Goal: Transaction & Acquisition: Book appointment/travel/reservation

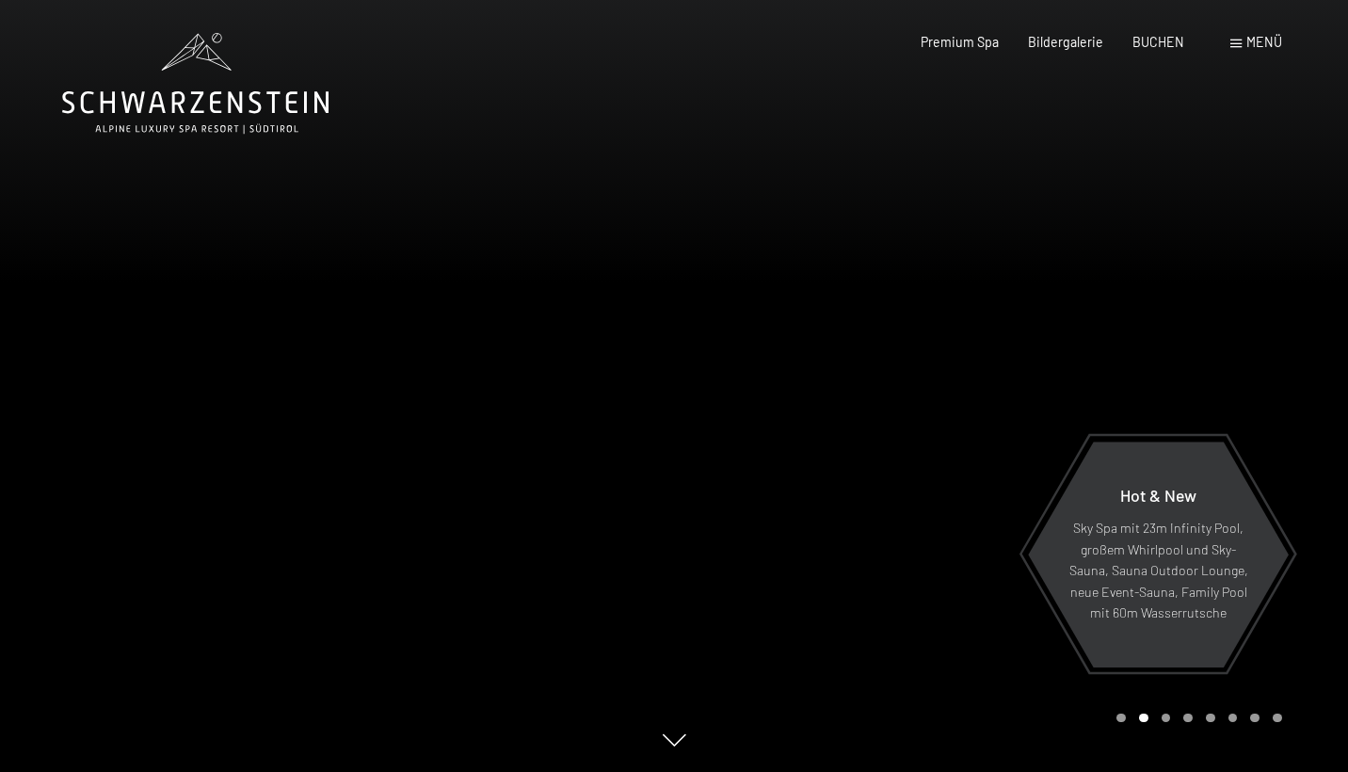
click at [1166, 52] on div "Buchen Anfragen Premium Spa Bildergalerie BUCHEN Menü DE IT EN Gutschein Bilder…" at bounding box center [1071, 42] width 419 height 19
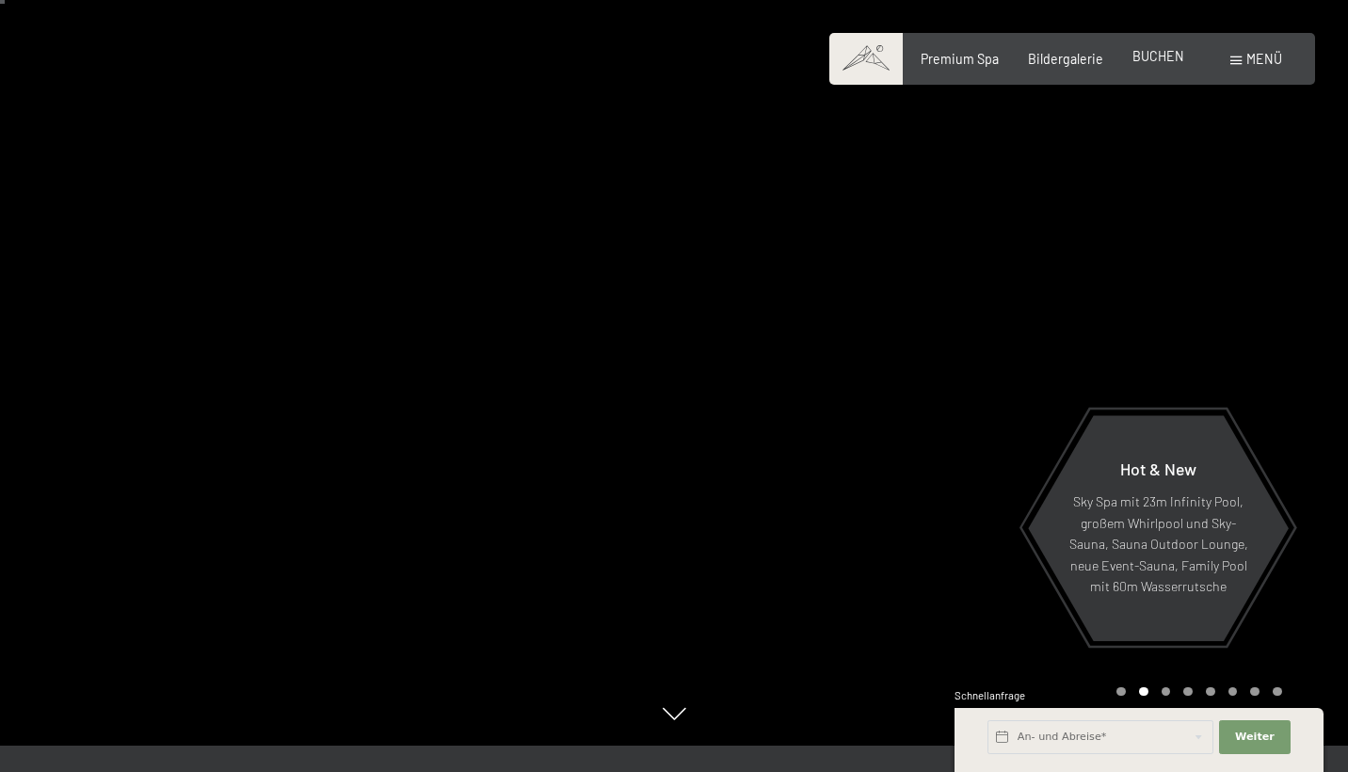
scroll to position [27, 0]
click at [1166, 52] on span "BUCHEN" at bounding box center [1158, 56] width 52 height 16
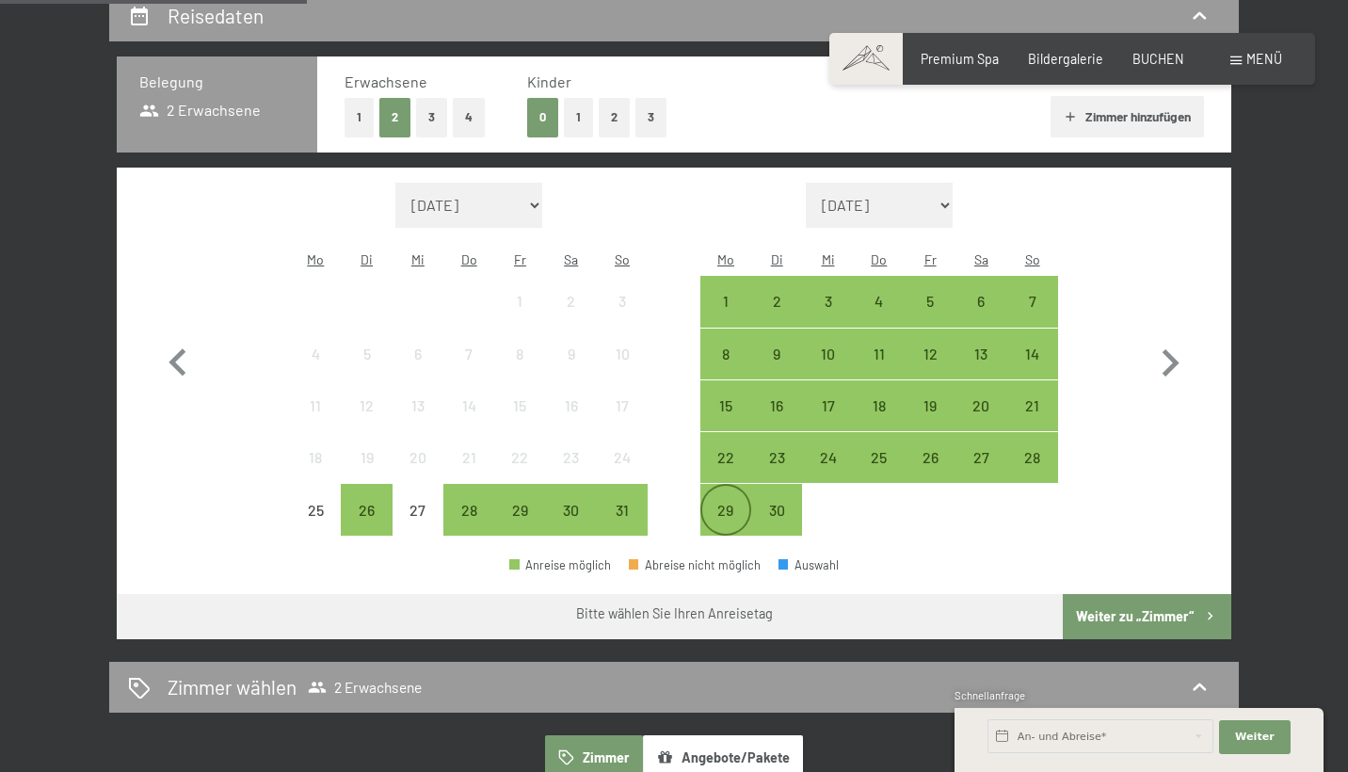
click at [716, 503] on div "29" at bounding box center [725, 526] width 47 height 47
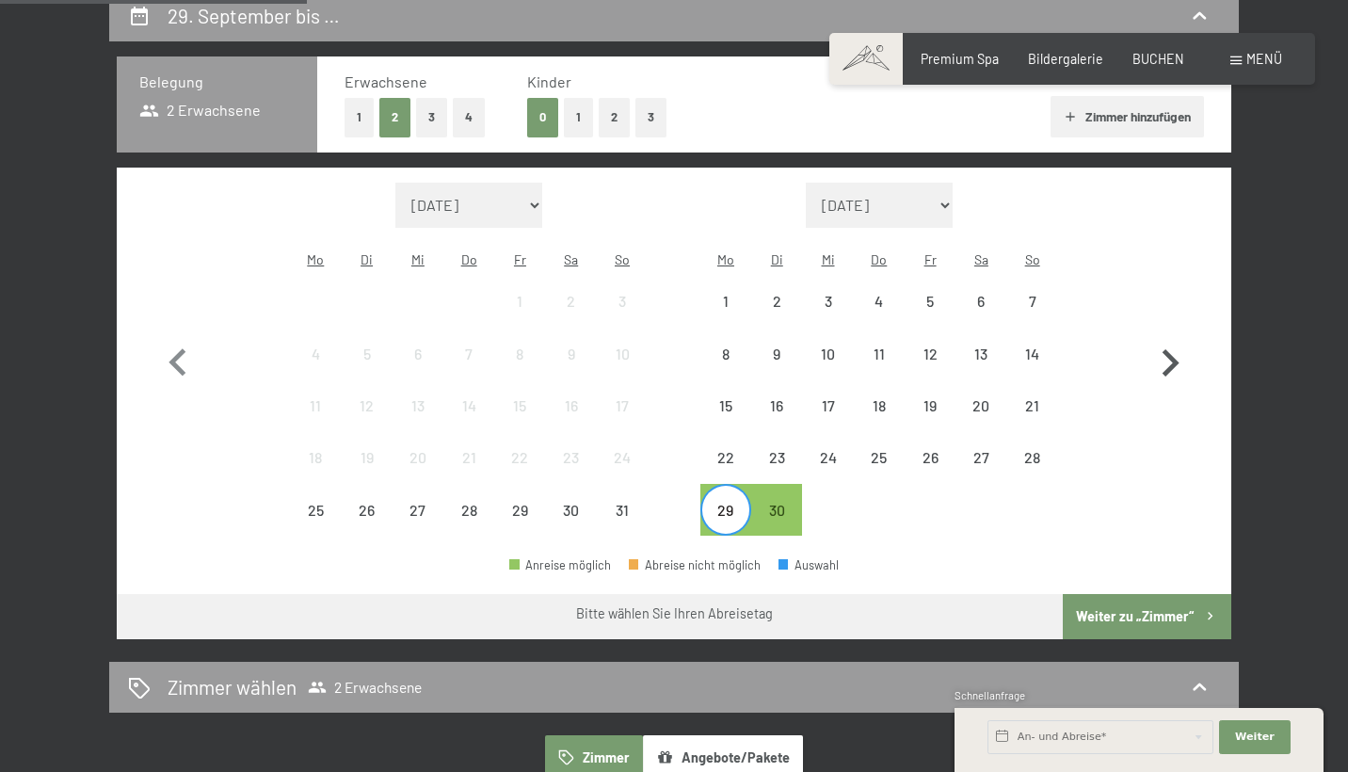
click at [1168, 344] on icon "button" at bounding box center [1170, 363] width 55 height 55
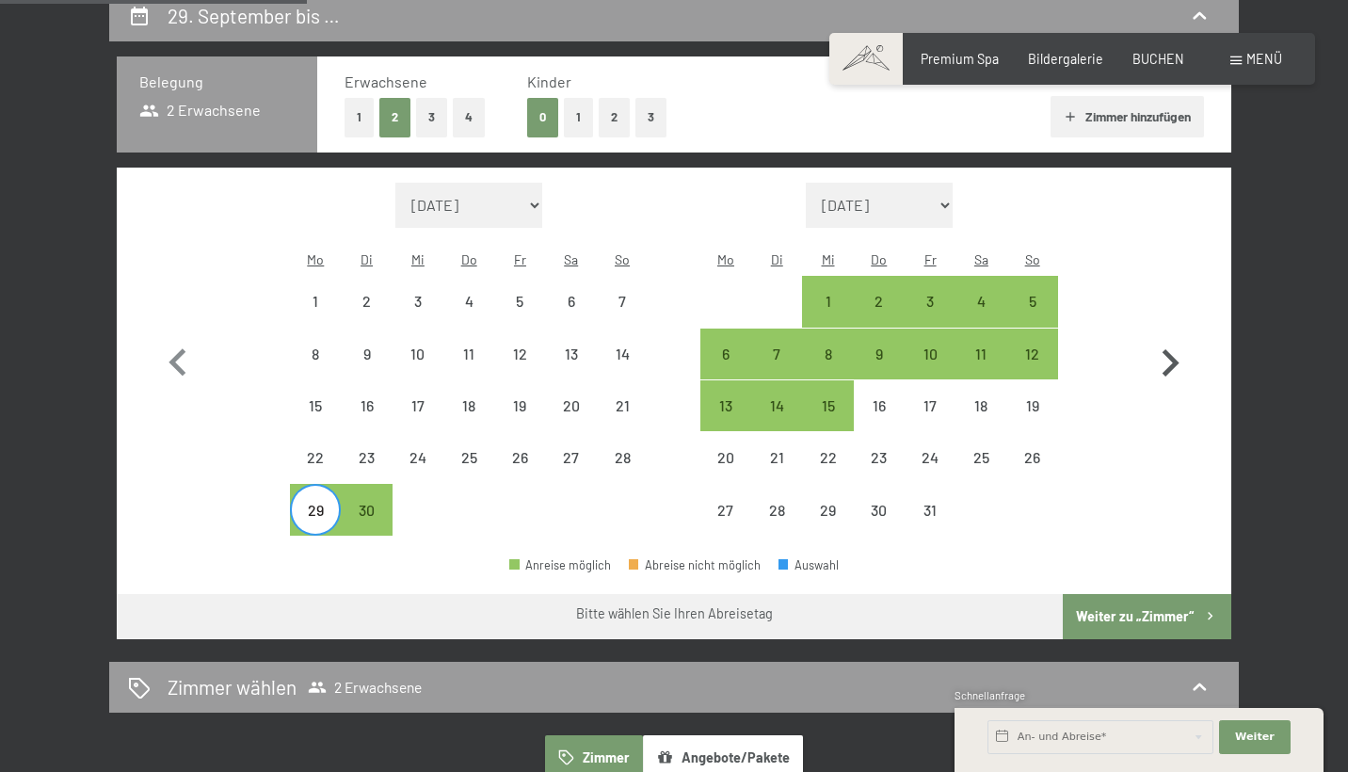
select select "2025-09-01"
select select "2025-10-01"
click at [1043, 294] on div "5" at bounding box center [1032, 317] width 47 height 47
select select "2025-09-01"
select select "2025-10-01"
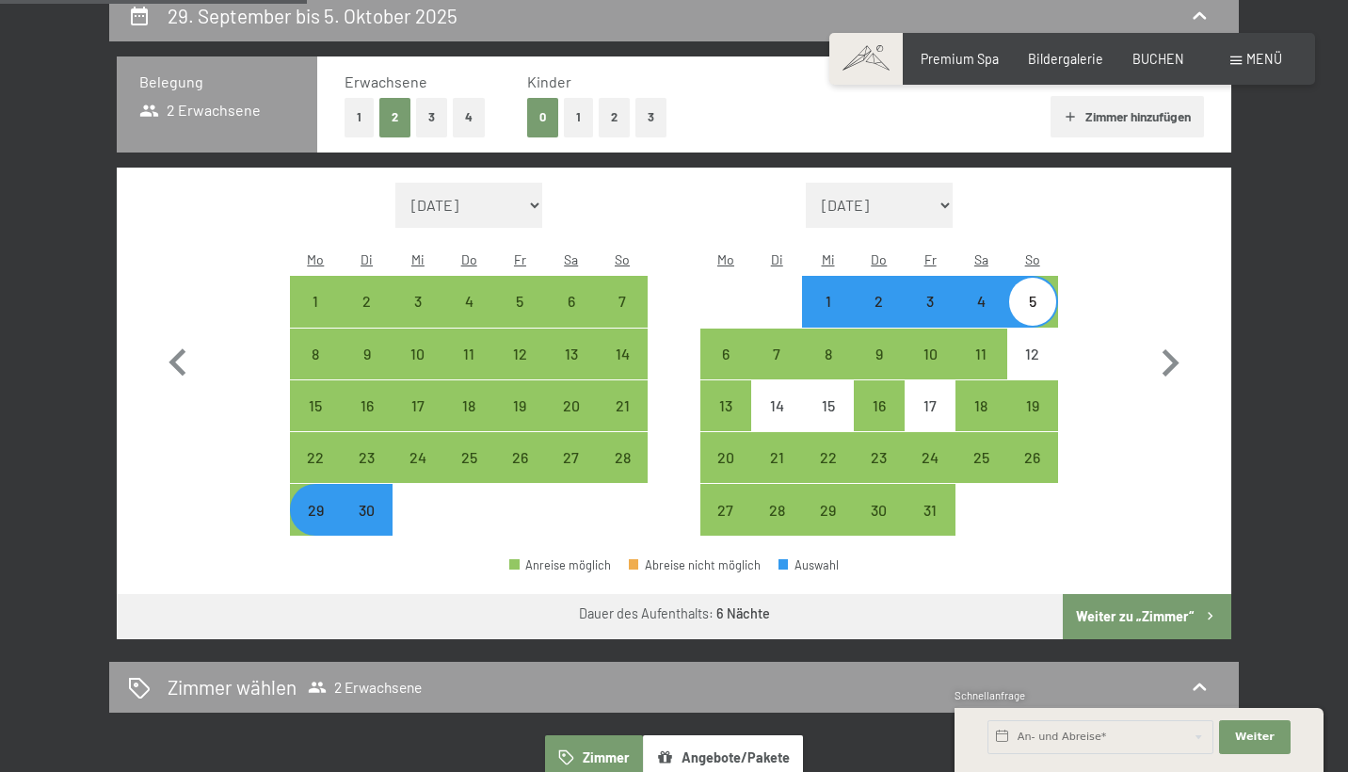
click at [1154, 594] on button "Weiter zu „Zimmer“" at bounding box center [1147, 616] width 168 height 45
select select "2025-09-01"
select select "2025-10-01"
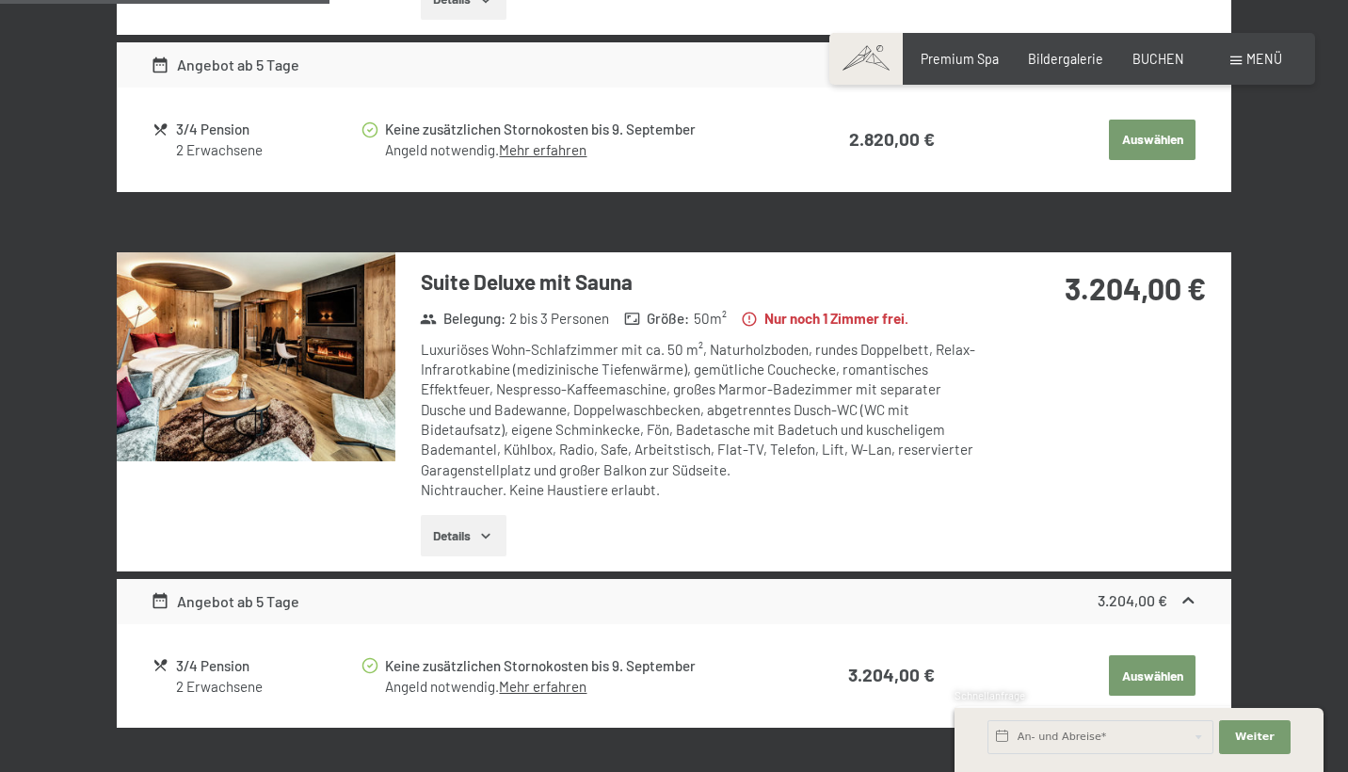
scroll to position [1328, 0]
